Goal: Information Seeking & Learning: Learn about a topic

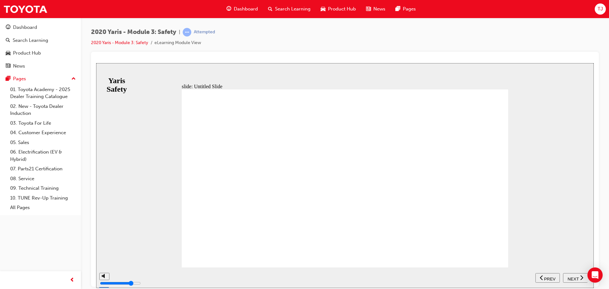
click at [571, 276] on span "NEXT" at bounding box center [573, 278] width 11 height 5
click at [567, 274] on button "NEXT" at bounding box center [575, 278] width 25 height 10
click at [575, 278] on span "NEXT" at bounding box center [573, 278] width 11 height 5
click at [576, 276] on span "NEXT" at bounding box center [573, 278] width 11 height 5
click at [574, 274] on div "NEXT" at bounding box center [576, 277] width 20 height 7
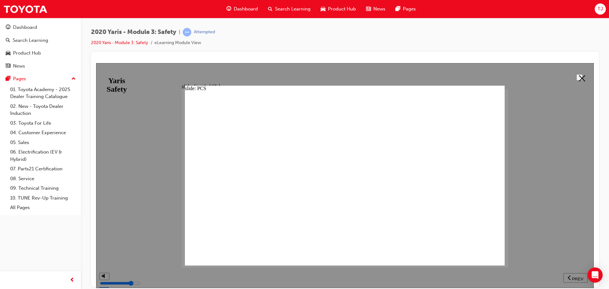
click at [579, 80] on icon at bounding box center [582, 78] width 6 height 6
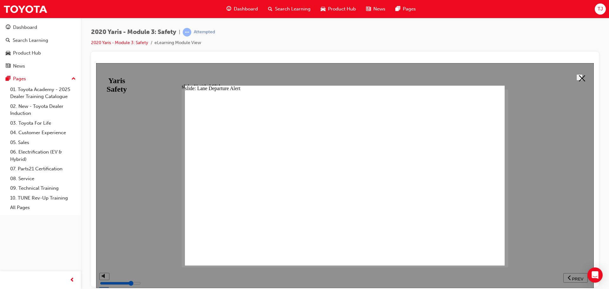
click at [583, 78] on button at bounding box center [580, 77] width 6 height 6
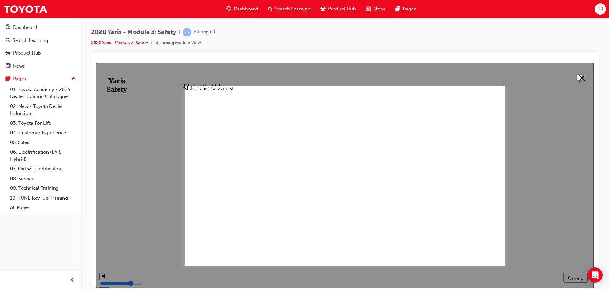
click at [582, 77] on icon at bounding box center [582, 78] width 6 height 6
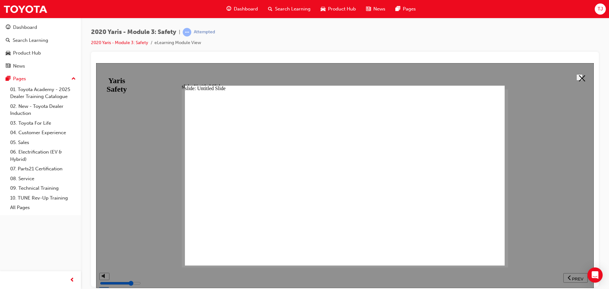
click at [580, 76] on polygon at bounding box center [582, 78] width 6 height 6
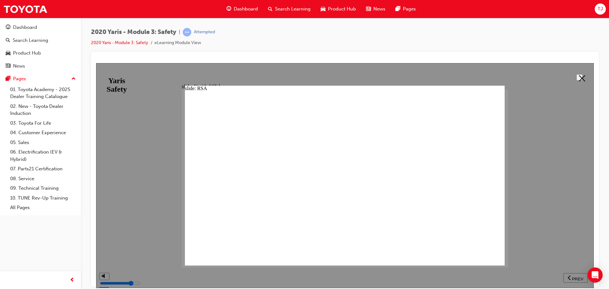
click at [580, 76] on polygon at bounding box center [582, 78] width 6 height 6
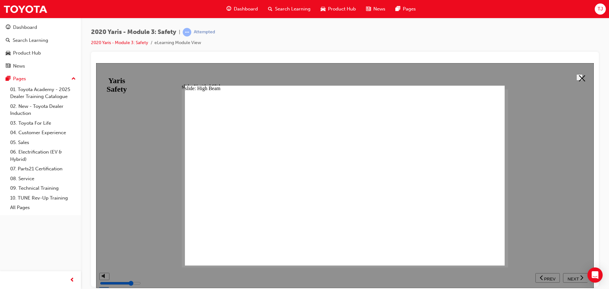
click at [580, 74] on button at bounding box center [580, 77] width 6 height 6
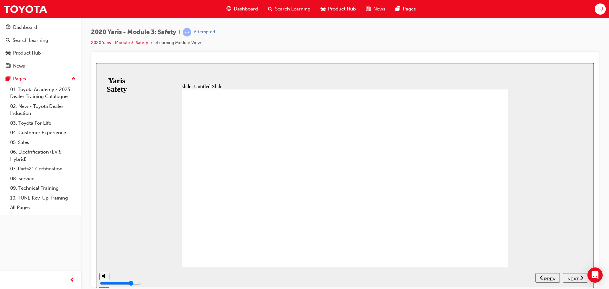
click at [577, 280] on button "NEXT" at bounding box center [575, 278] width 25 height 10
click at [570, 273] on button "NEXT" at bounding box center [575, 278] width 25 height 10
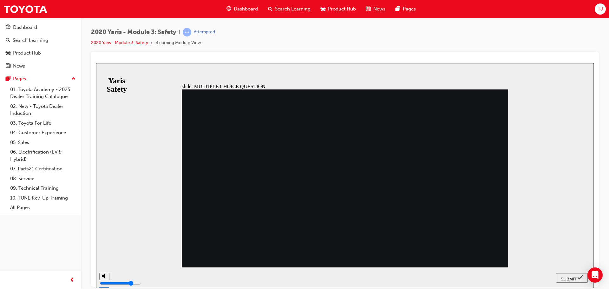
radio input "true"
click at [560, 274] on div "SUBMIT" at bounding box center [572, 277] width 27 height 7
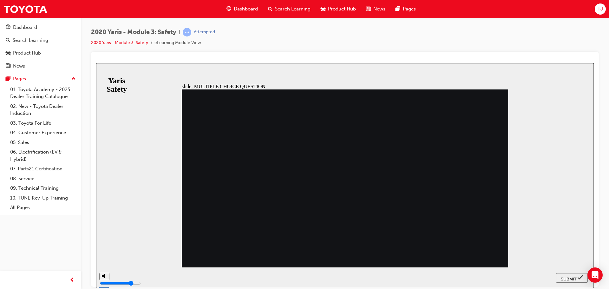
radio input "true"
click at [565, 280] on span "SUBMIT" at bounding box center [569, 278] width 16 height 5
radio input "true"
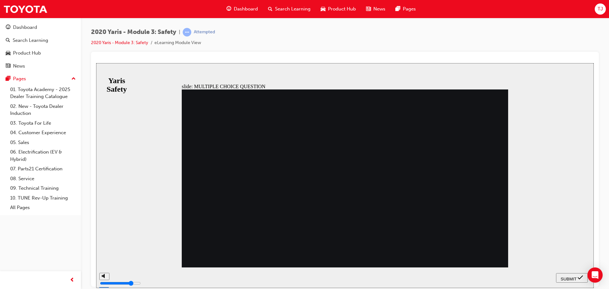
click at [558, 271] on nav "SUBMIT NEXT PREV" at bounding box center [572, 277] width 32 height 21
click at [564, 273] on button "SUBMIT" at bounding box center [572, 278] width 32 height 10
radio input "true"
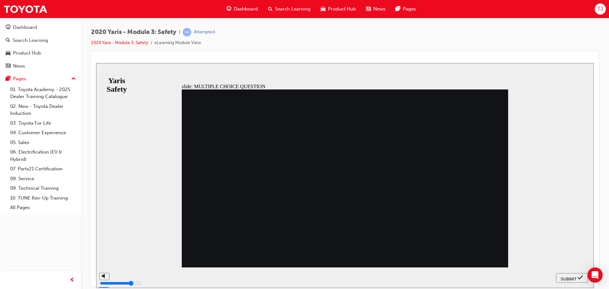
click at [556, 272] on nav "SUBMIT NEXT PREV" at bounding box center [572, 277] width 32 height 21
click at [563, 274] on button "SUBMIT" at bounding box center [572, 278] width 32 height 10
radio input "true"
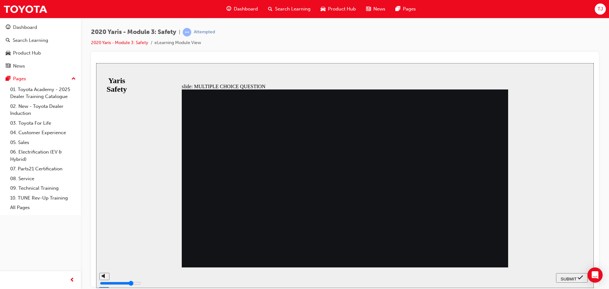
click at [565, 274] on button "SUBMIT" at bounding box center [572, 278] width 32 height 10
checkbox input "true"
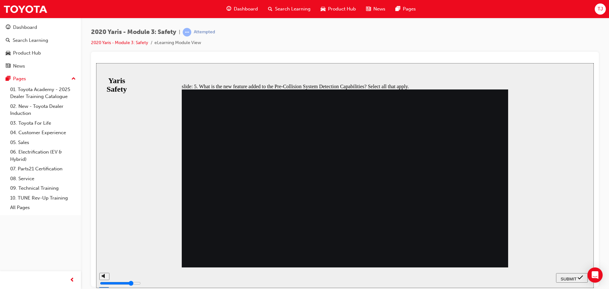
checkbox input "true"
click at [575, 277] on span "SUBMIT" at bounding box center [569, 278] width 16 height 5
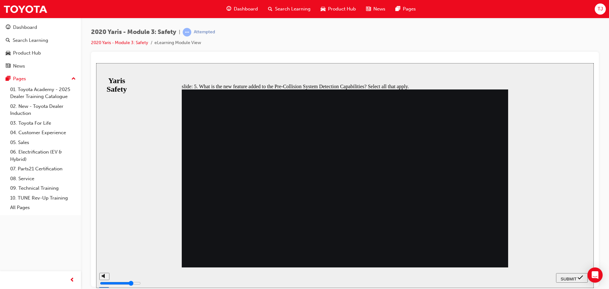
checkbox input "false"
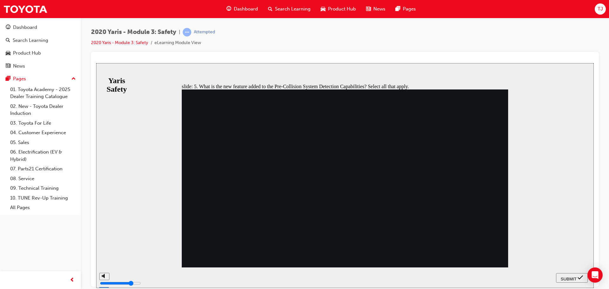
checkbox input "false"
checkbox input "true"
click at [586, 274] on button "SUBMIT" at bounding box center [572, 278] width 32 height 10
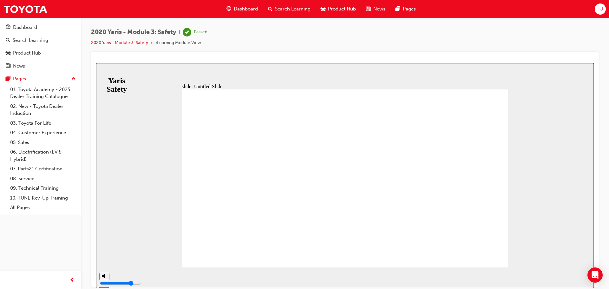
click at [134, 44] on link "2020 Yaris - Module 3: Safety" at bounding box center [119, 42] width 57 height 5
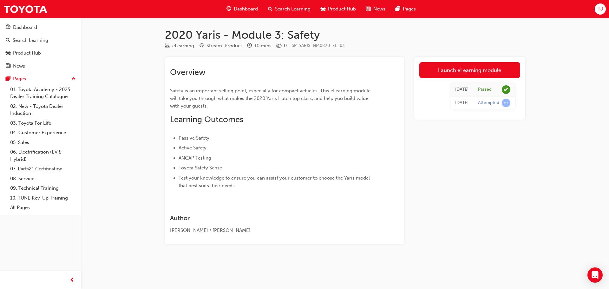
click at [242, 6] on span "Dashboard" at bounding box center [246, 8] width 24 height 7
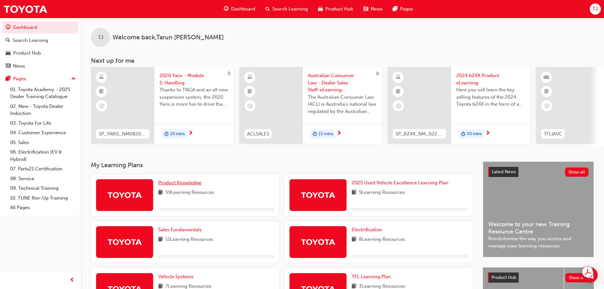
click at [197, 186] on span "Product Knowledge" at bounding box center [179, 183] width 43 height 6
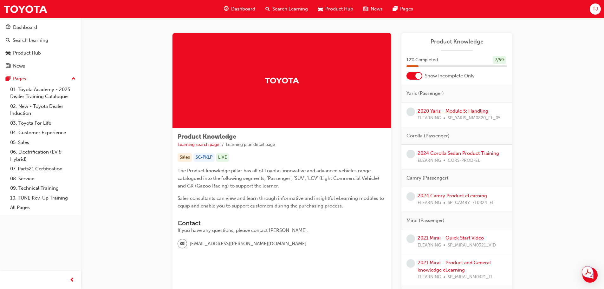
click at [454, 109] on link "2020 Yaris - Module 5: Handling" at bounding box center [453, 111] width 71 height 6
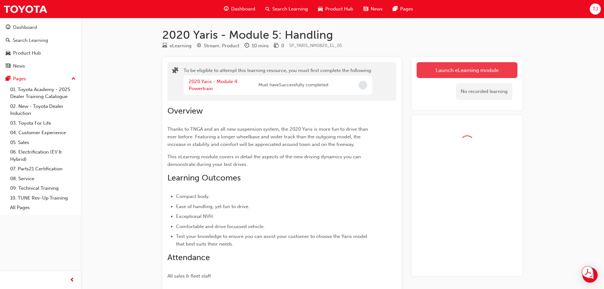
click at [465, 72] on button "Launch eLearning module" at bounding box center [467, 70] width 101 height 16
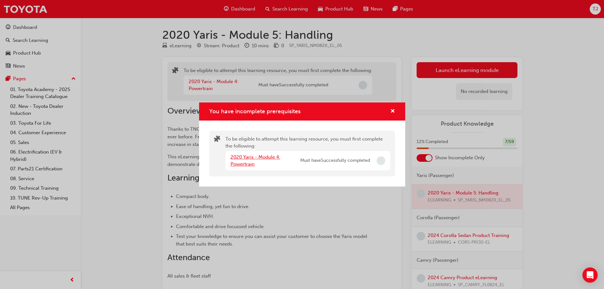
click at [249, 158] on link "2020 Yaris - Module 4: Powertrain" at bounding box center [256, 160] width 50 height 13
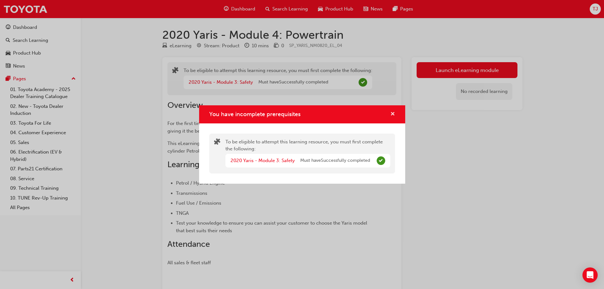
click at [393, 113] on span "cross-icon" at bounding box center [393, 115] width 5 height 6
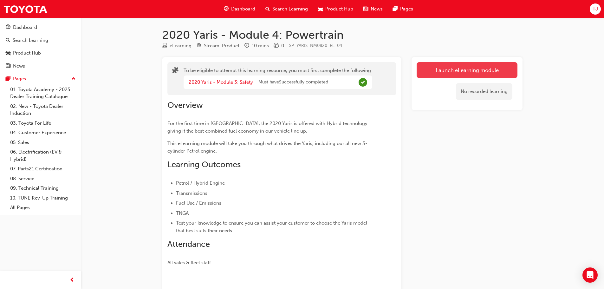
click at [447, 67] on button "Launch eLearning module" at bounding box center [467, 70] width 101 height 16
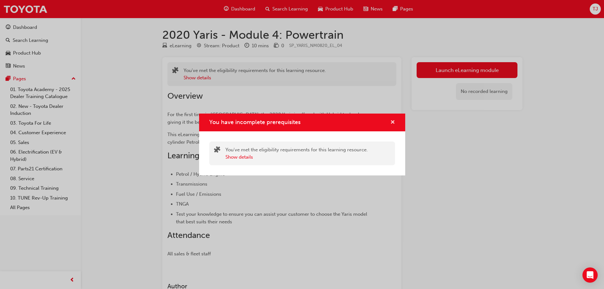
click at [391, 122] on span "cross-icon" at bounding box center [393, 123] width 5 height 6
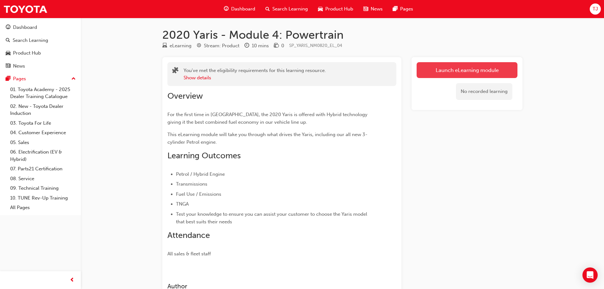
click at [432, 64] on button "Launch eLearning module" at bounding box center [467, 70] width 101 height 16
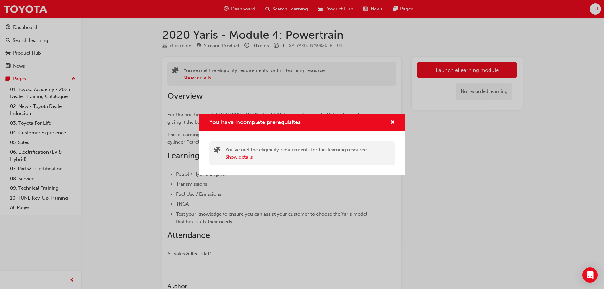
click at [246, 158] on button "Show details" at bounding box center [240, 157] width 28 height 7
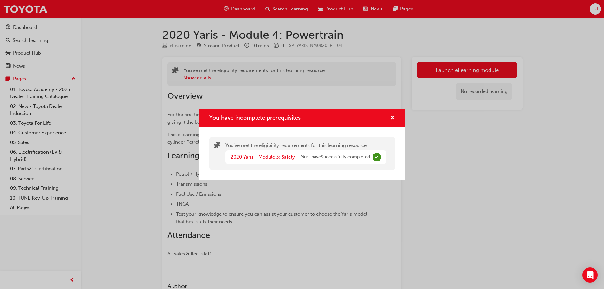
click at [280, 158] on link "2020 Yaris - Module 3: Safety" at bounding box center [263, 157] width 64 height 6
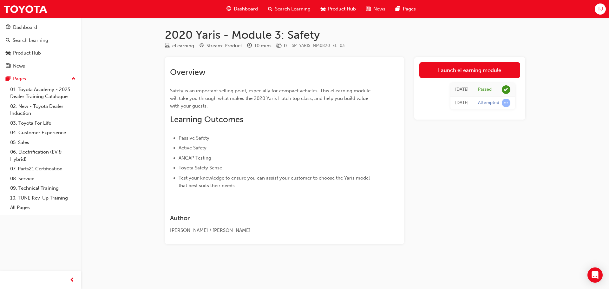
click at [253, 11] on span "Dashboard" at bounding box center [246, 8] width 24 height 7
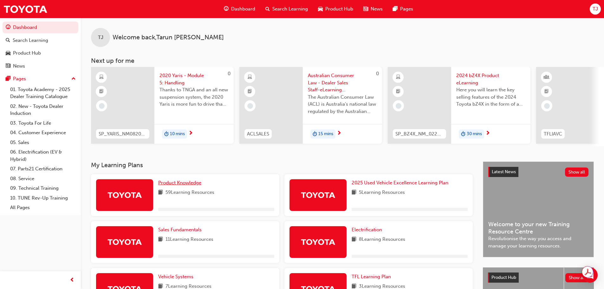
click at [182, 186] on span "Product Knowledge" at bounding box center [179, 183] width 43 height 6
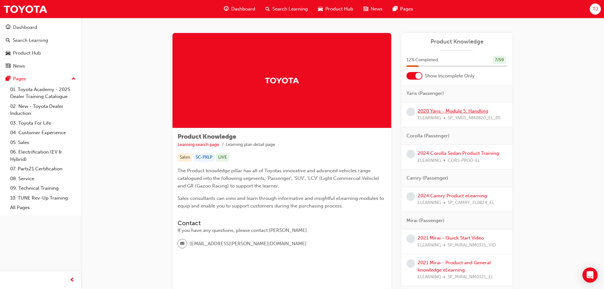
click at [448, 110] on link "2020 Yaris - Module 5: Handling" at bounding box center [453, 111] width 71 height 6
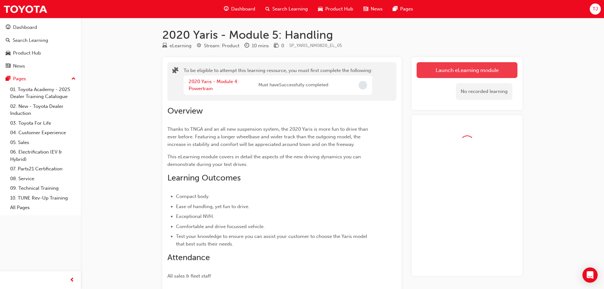
click at [457, 67] on button "Launch eLearning module" at bounding box center [467, 70] width 101 height 16
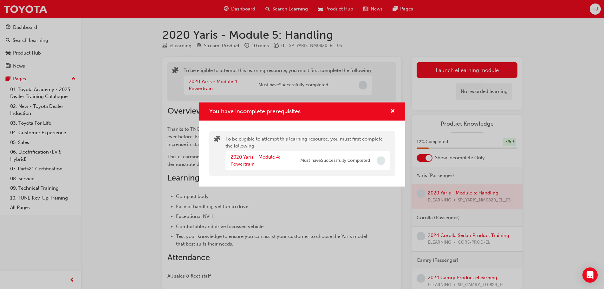
click at [256, 156] on link "2020 Yaris - Module 4: Powertrain" at bounding box center [256, 160] width 50 height 13
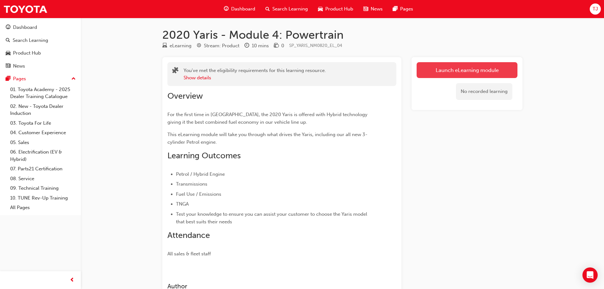
click at [445, 68] on link "Launch eLearning module" at bounding box center [467, 70] width 101 height 16
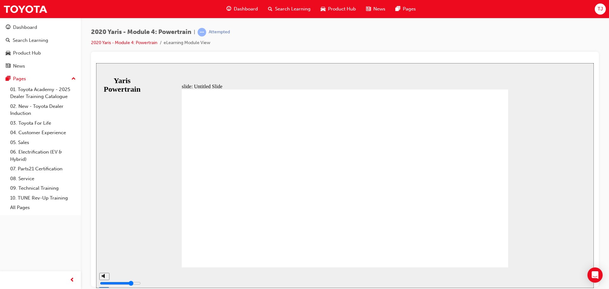
drag, startPoint x: 340, startPoint y: 198, endPoint x: 347, endPoint y: 197, distance: 7.7
drag, startPoint x: 313, startPoint y: 204, endPoint x: 473, endPoint y: 203, distance: 159.3
drag, startPoint x: 370, startPoint y: 196, endPoint x: 402, endPoint y: 205, distance: 34.0
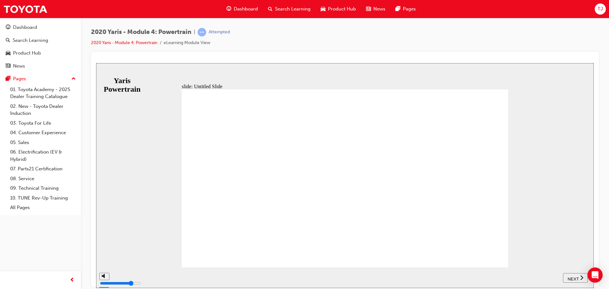
drag, startPoint x: 346, startPoint y: 197, endPoint x: 420, endPoint y: 202, distance: 74.5
click at [569, 277] on span "NEXT" at bounding box center [573, 278] width 11 height 5
click at [576, 276] on span "NEXT" at bounding box center [573, 278] width 11 height 5
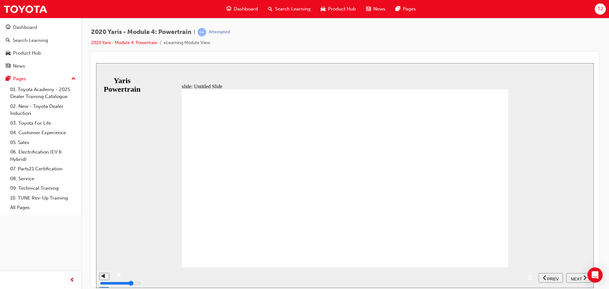
click at [579, 280] on button "NEXT" at bounding box center [578, 278] width 25 height 10
click at [570, 274] on div "NEXT" at bounding box center [576, 277] width 20 height 7
click at [574, 280] on button "NEXT" at bounding box center [575, 278] width 25 height 10
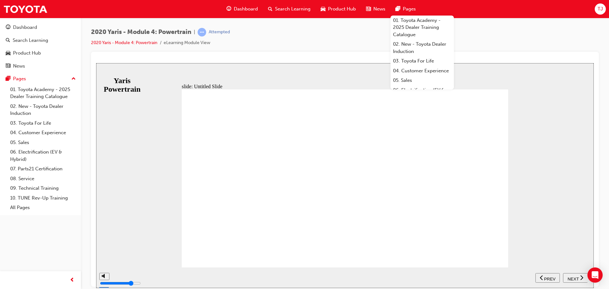
click at [547, 162] on div "slide: Untitled Slide The new Yaris features the 4th Generation Hybrid System G…" at bounding box center [345, 175] width 498 height 225
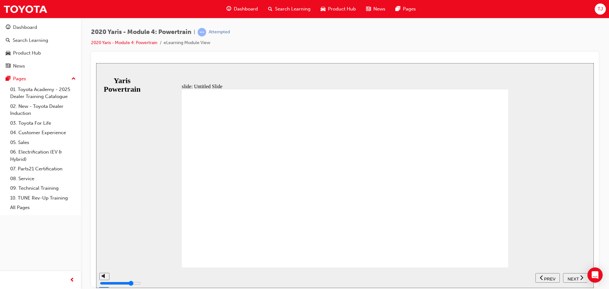
click at [574, 276] on span "NEXT" at bounding box center [573, 278] width 11 height 5
click at [572, 276] on span "NEXT" at bounding box center [576, 278] width 11 height 5
click at [571, 276] on span "NEXT" at bounding box center [573, 278] width 11 height 5
click at [572, 277] on span "NEXT" at bounding box center [573, 278] width 11 height 5
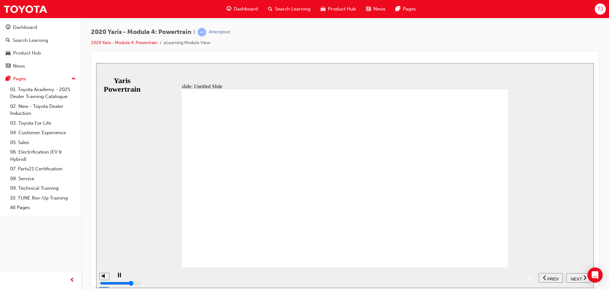
click at [577, 280] on span "NEXT" at bounding box center [576, 278] width 11 height 5
click at [567, 274] on button "NEXT" at bounding box center [575, 278] width 25 height 10
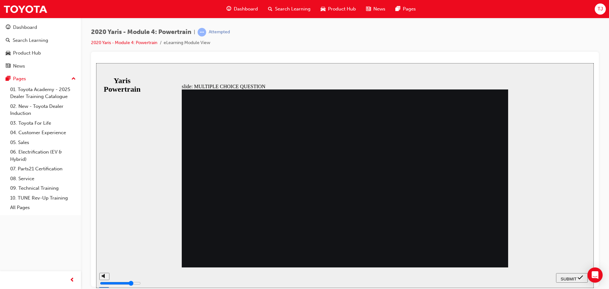
radio input "true"
click at [569, 278] on span "SUBMIT" at bounding box center [569, 278] width 16 height 5
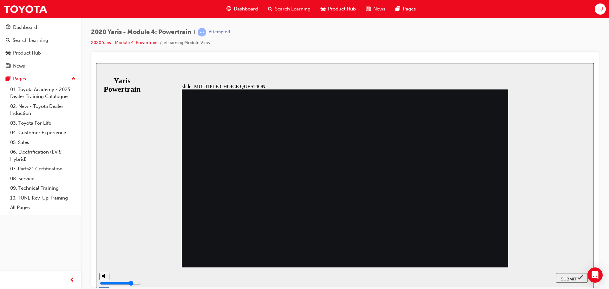
radio input "true"
click at [562, 273] on button "SUBMIT" at bounding box center [572, 278] width 32 height 10
click at [561, 270] on nav "SUBMIT NEXT PREV" at bounding box center [572, 277] width 32 height 21
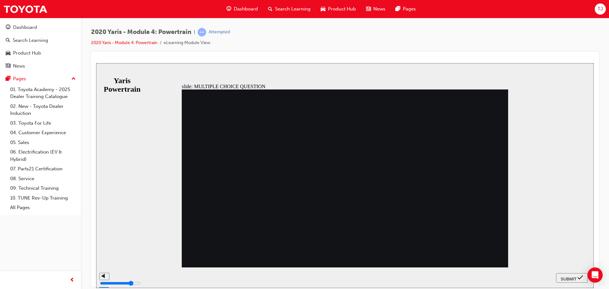
click at [564, 279] on span "SUBMIT" at bounding box center [569, 278] width 16 height 5
radio input "false"
radio input "true"
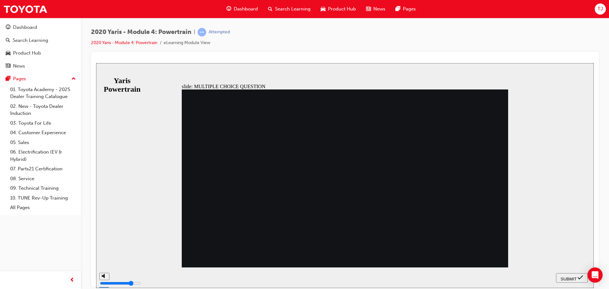
click at [580, 279] on icon "submit" at bounding box center [580, 277] width 5 height 4
radio input "true"
click at [573, 281] on button "SUBMIT" at bounding box center [572, 278] width 32 height 10
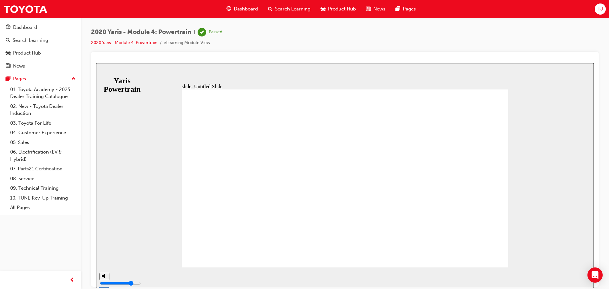
click at [241, 7] on span "Dashboard" at bounding box center [246, 8] width 24 height 7
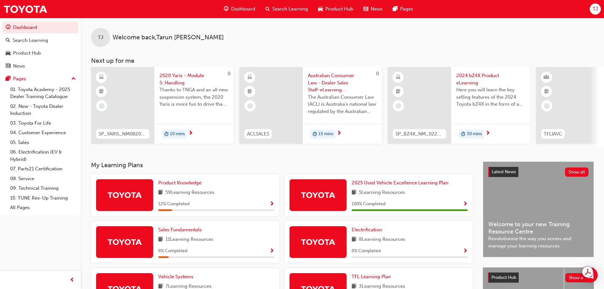
click at [186, 189] on div "Product Knowledge 59 Learning Resources 12 % Completed" at bounding box center [216, 195] width 116 height 32
click at [187, 184] on span "Product Knowledge" at bounding box center [179, 183] width 43 height 6
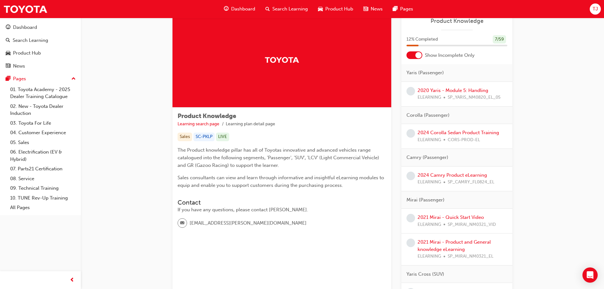
scroll to position [32, 0]
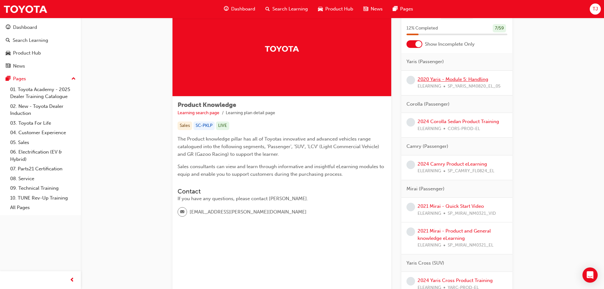
click at [442, 78] on link "2020 Yaris - Module 5: Handling" at bounding box center [453, 79] width 71 height 6
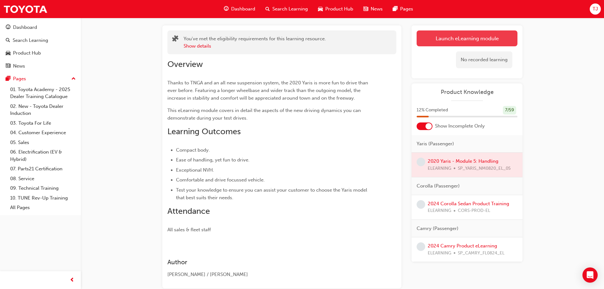
click at [439, 42] on link "Launch eLearning module" at bounding box center [467, 38] width 101 height 16
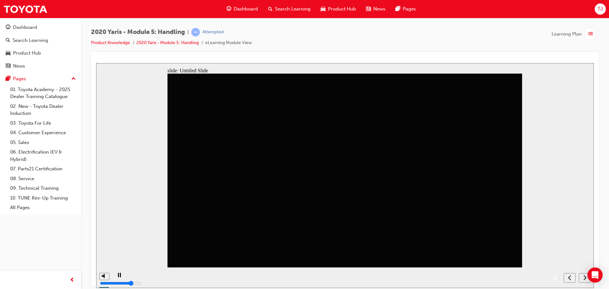
click at [583, 279] on div "next" at bounding box center [585, 277] width 7 height 7
